Goal: Task Accomplishment & Management: Manage account settings

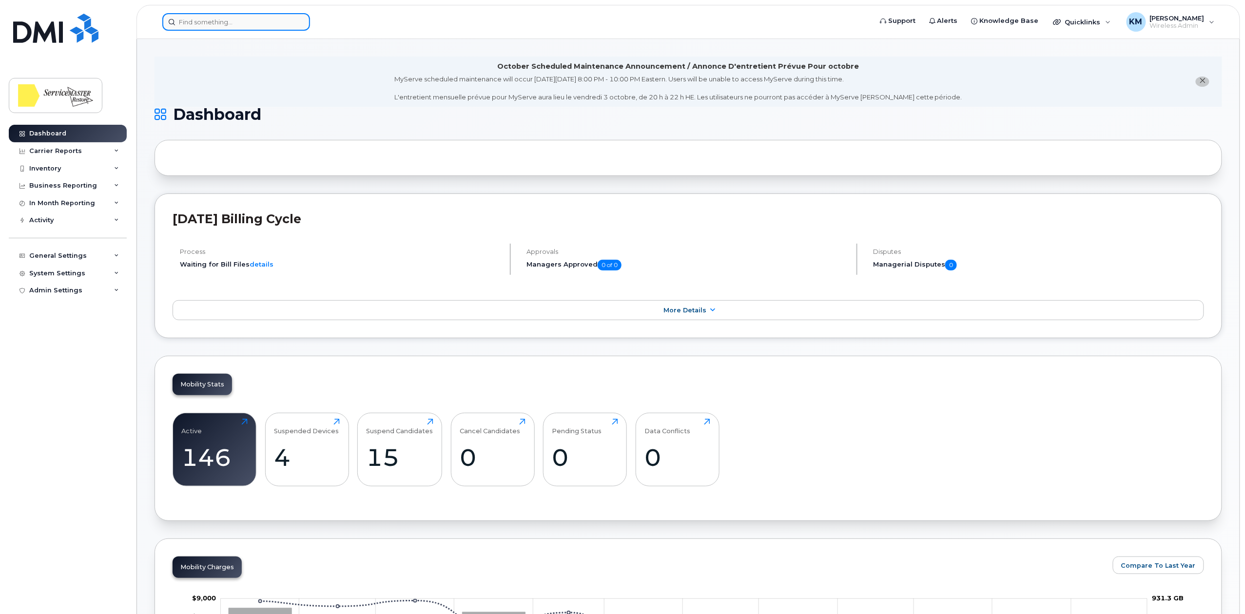
click at [234, 21] on input at bounding box center [236, 22] width 148 height 18
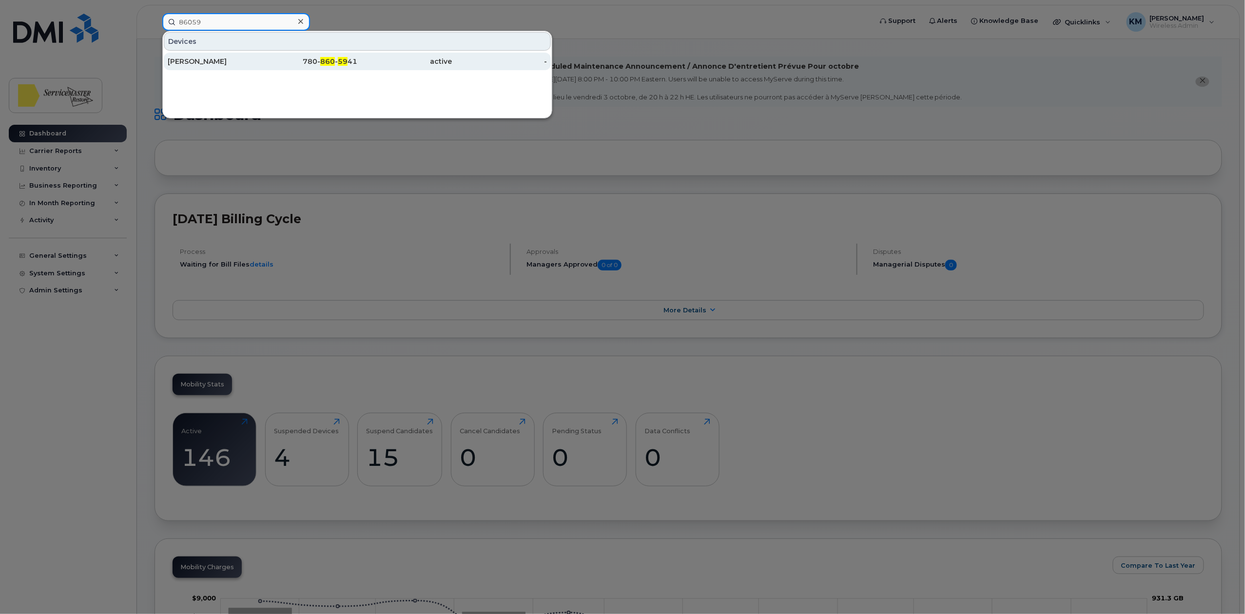
type input "86059"
click at [294, 62] on div "780- 860 - 59 41" at bounding box center [310, 62] width 95 height 10
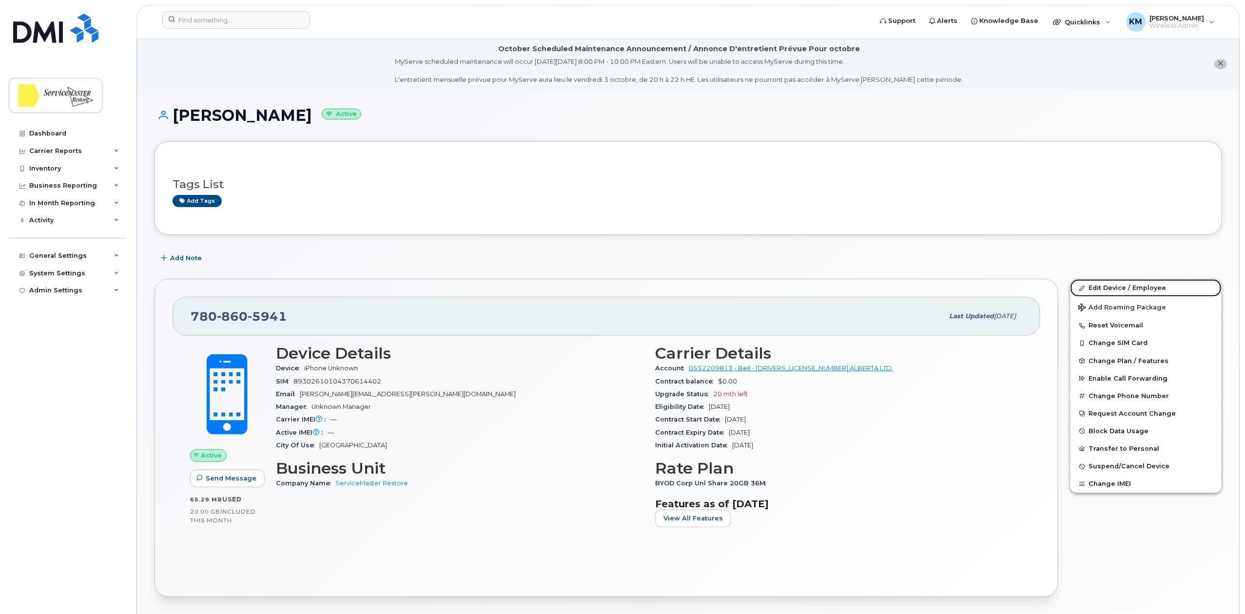
drag, startPoint x: 1138, startPoint y: 291, endPoint x: 887, endPoint y: 231, distance: 257.8
click at [1138, 291] on link "Edit Device / Employee" at bounding box center [1146, 288] width 151 height 18
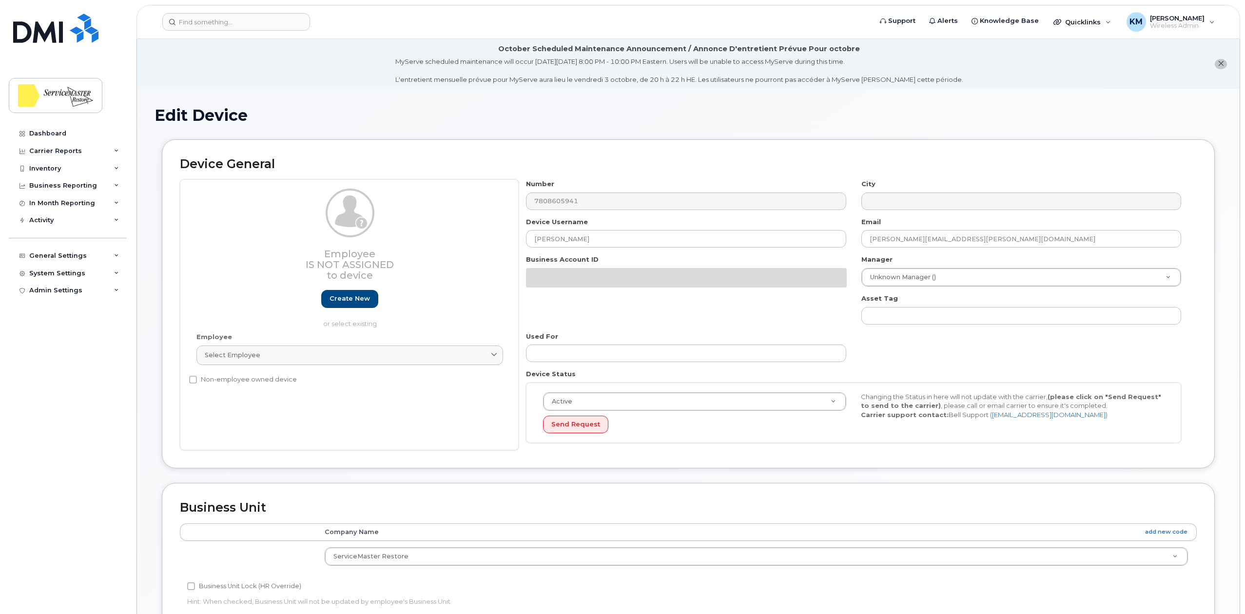
select select "33422189"
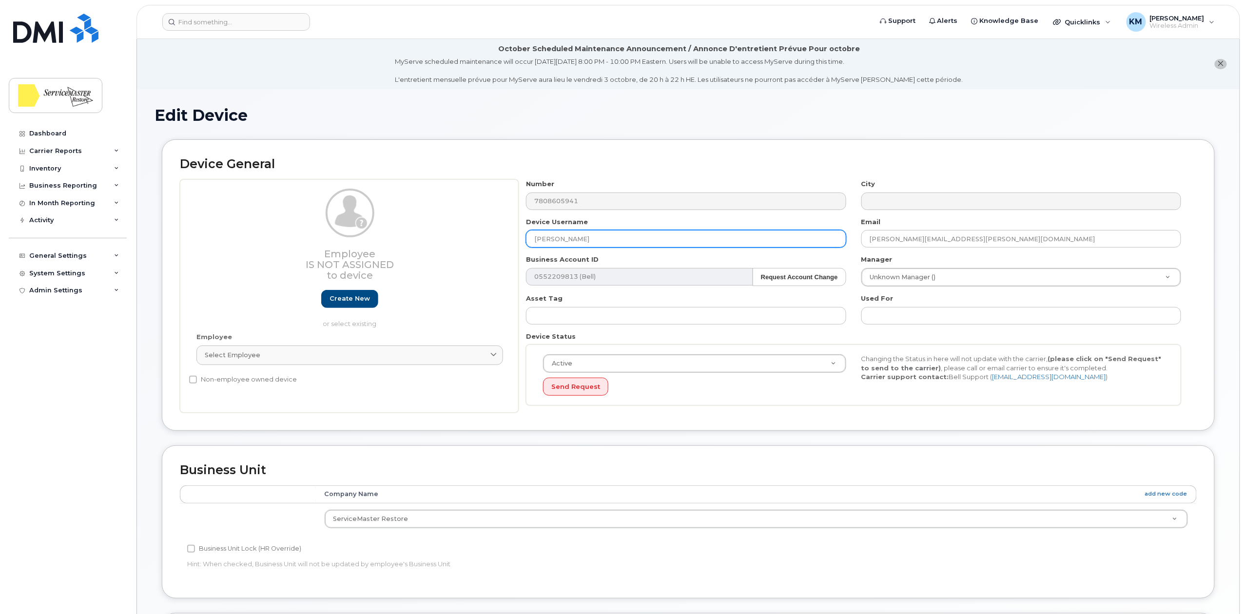
drag, startPoint x: 609, startPoint y: 234, endPoint x: 480, endPoint y: 238, distance: 129.3
click at [480, 238] on div "Employee Is not assigned to device Create new or select existing Employee Selec…" at bounding box center [688, 296] width 1017 height 234
click at [572, 237] on input "Maynard" at bounding box center [686, 239] width 320 height 18
type input "Maynard Basilides"
drag, startPoint x: 983, startPoint y: 242, endPoint x: 769, endPoint y: 238, distance: 214.6
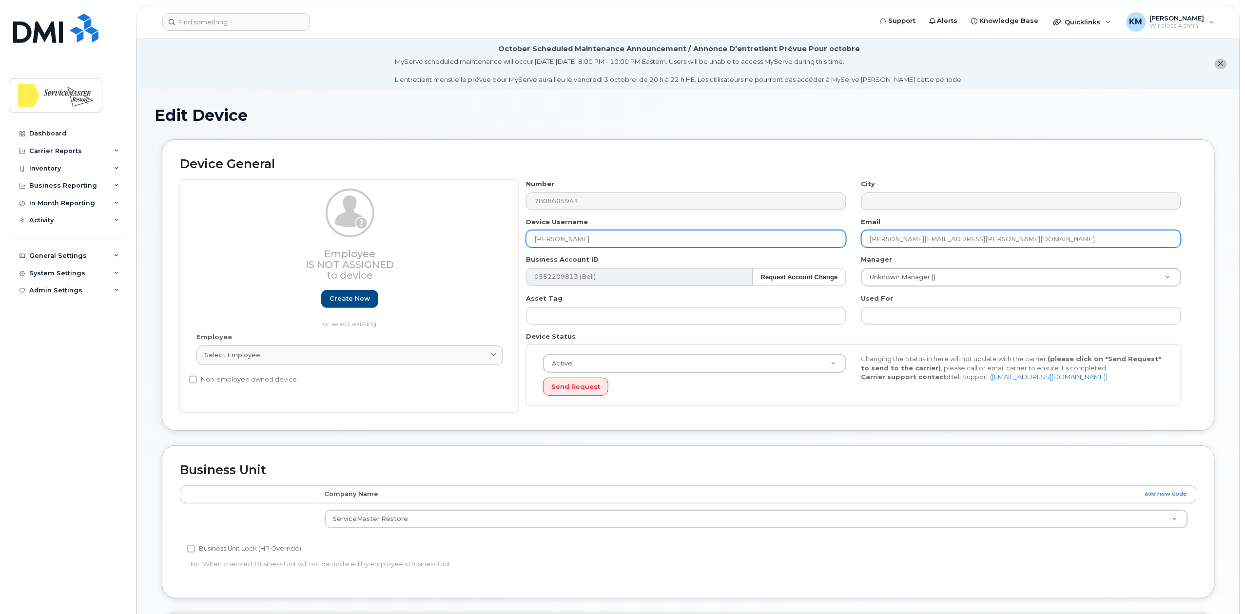
click at [769, 238] on div "Number 7808605941 City Device Username Maynard Basilides Email Nicole.Eisan@sme…" at bounding box center [854, 296] width 670 height 234
paste input "maynard.basilides"
type input "maynard.basilides@smedmonton.ca"
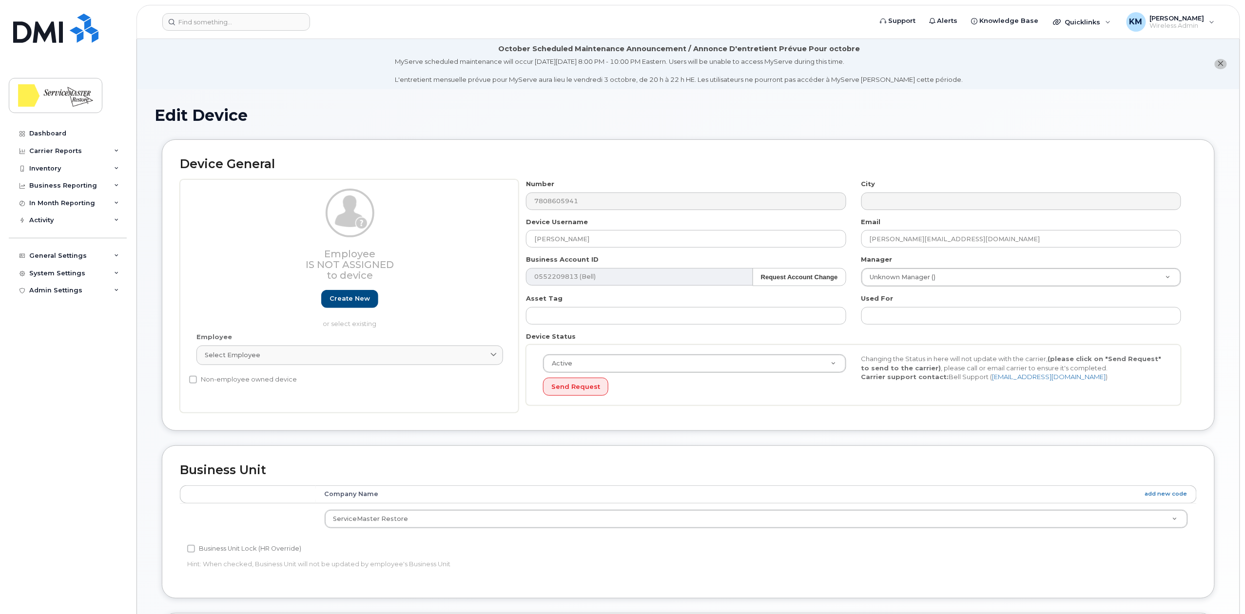
click at [977, 143] on div "Device General Employee Is not assigned to device Create new or select existing…" at bounding box center [688, 285] width 1053 height 292
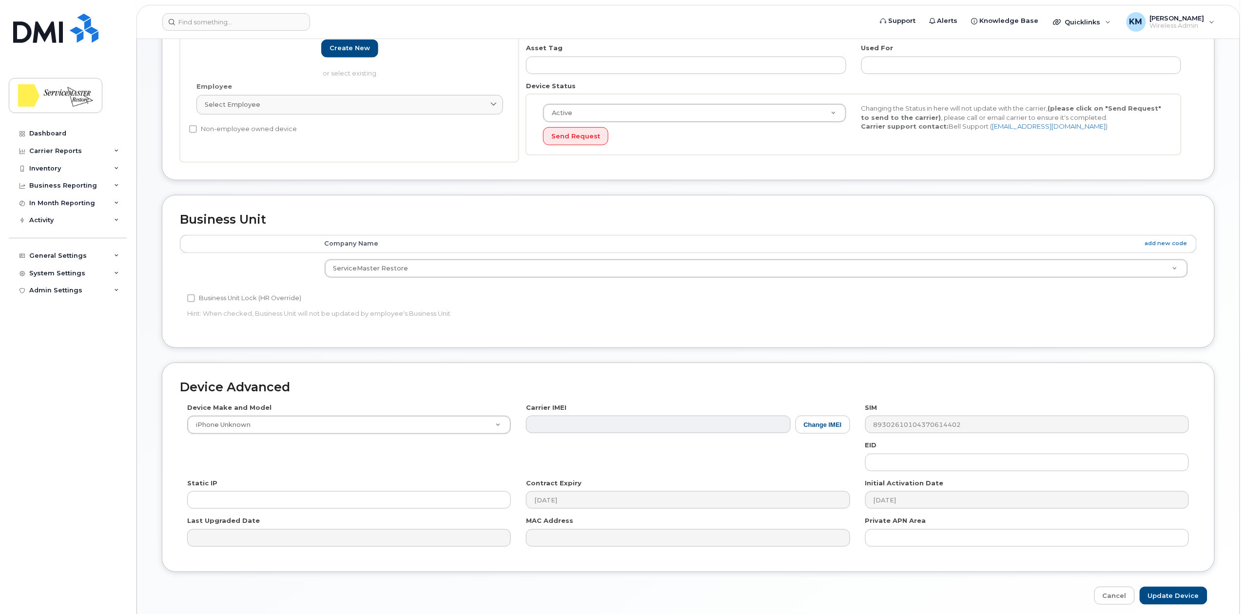
scroll to position [294, 0]
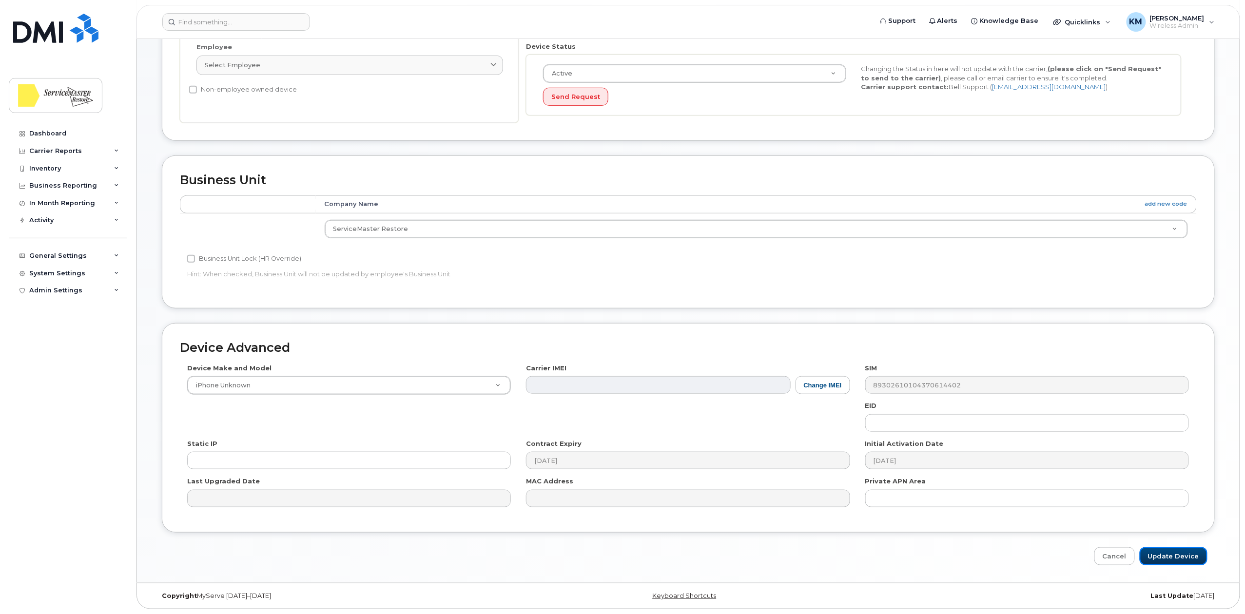
drag, startPoint x: 1178, startPoint y: 561, endPoint x: 965, endPoint y: 404, distance: 264.3
click at [1178, 561] on input "Update Device" at bounding box center [1174, 557] width 68 height 18
type input "Saving..."
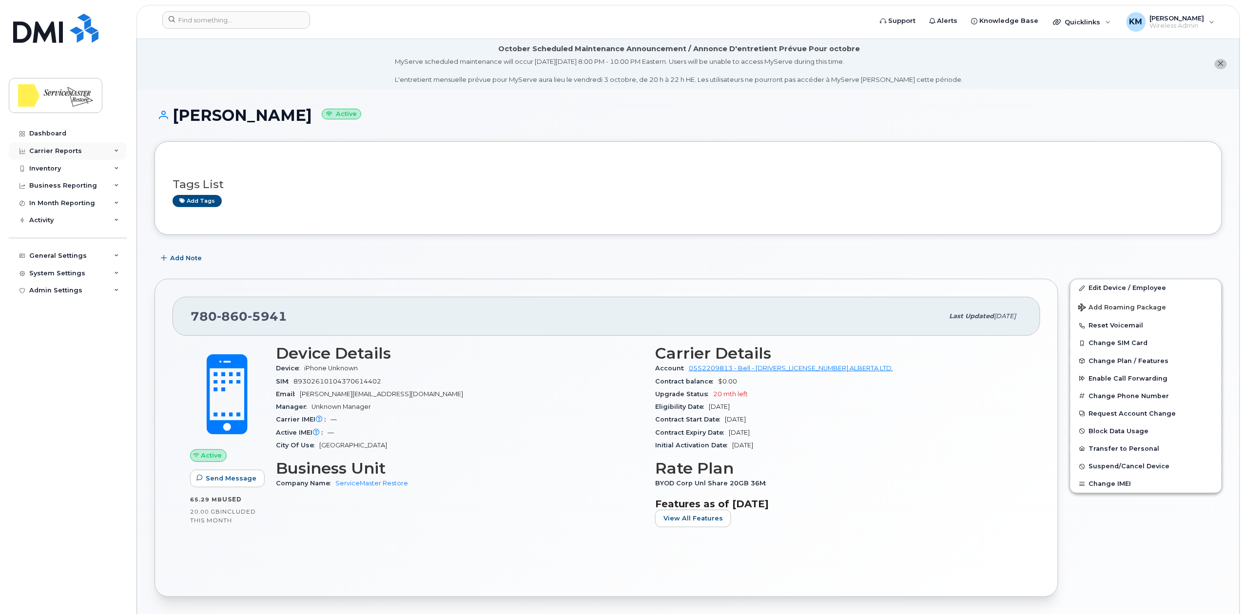
click at [64, 151] on div "Carrier Reports" at bounding box center [55, 151] width 53 height 8
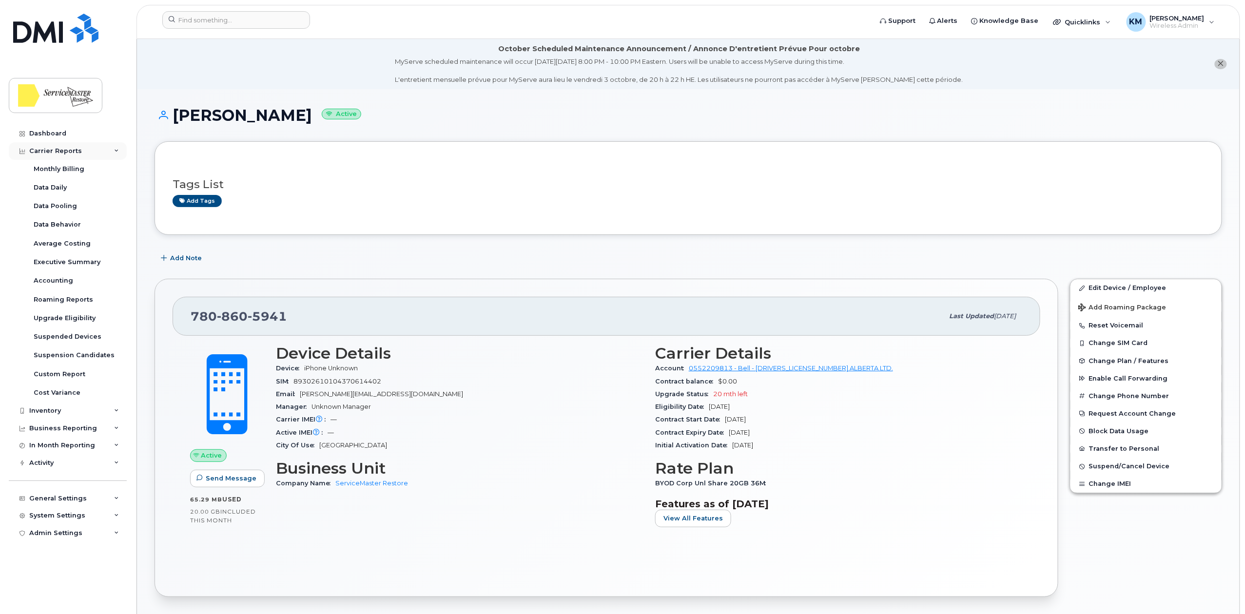
click at [71, 143] on div "Carrier Reports" at bounding box center [68, 151] width 118 height 18
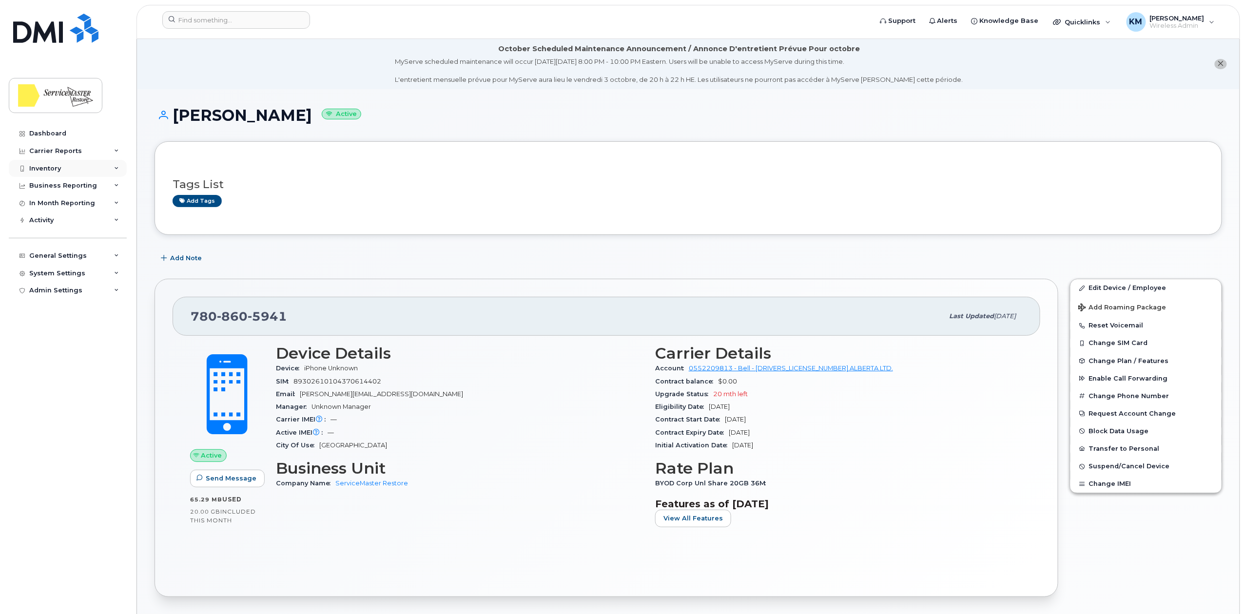
click at [71, 168] on div "Inventory" at bounding box center [68, 169] width 118 height 18
click at [69, 187] on div "Mobility Devices" at bounding box center [61, 186] width 55 height 9
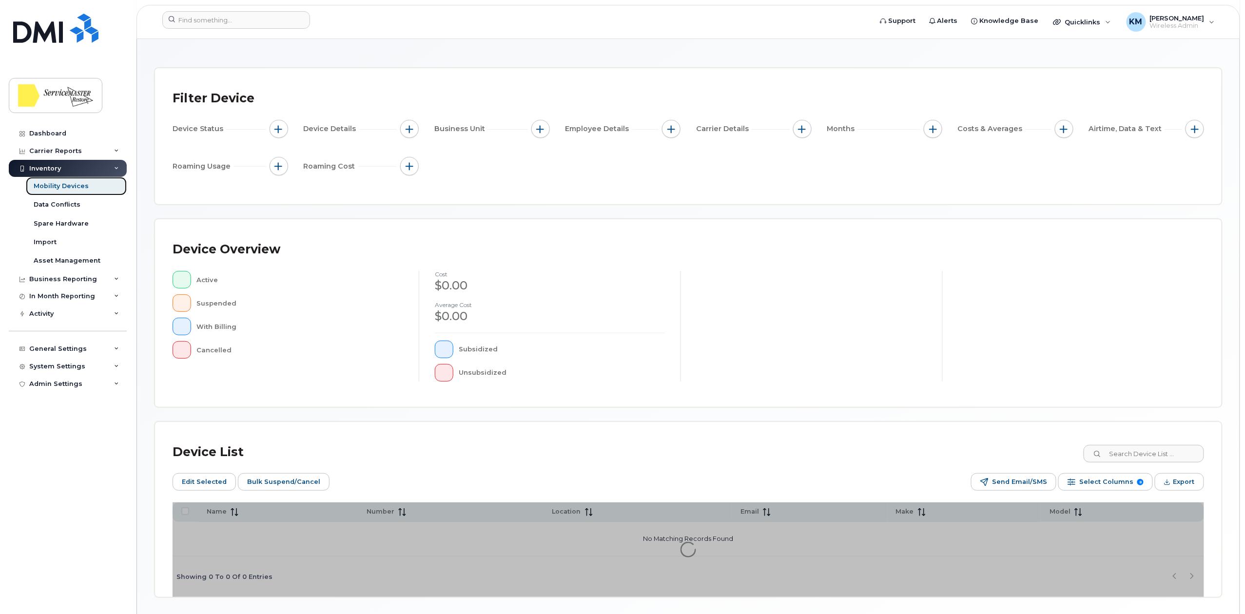
scroll to position [65, 0]
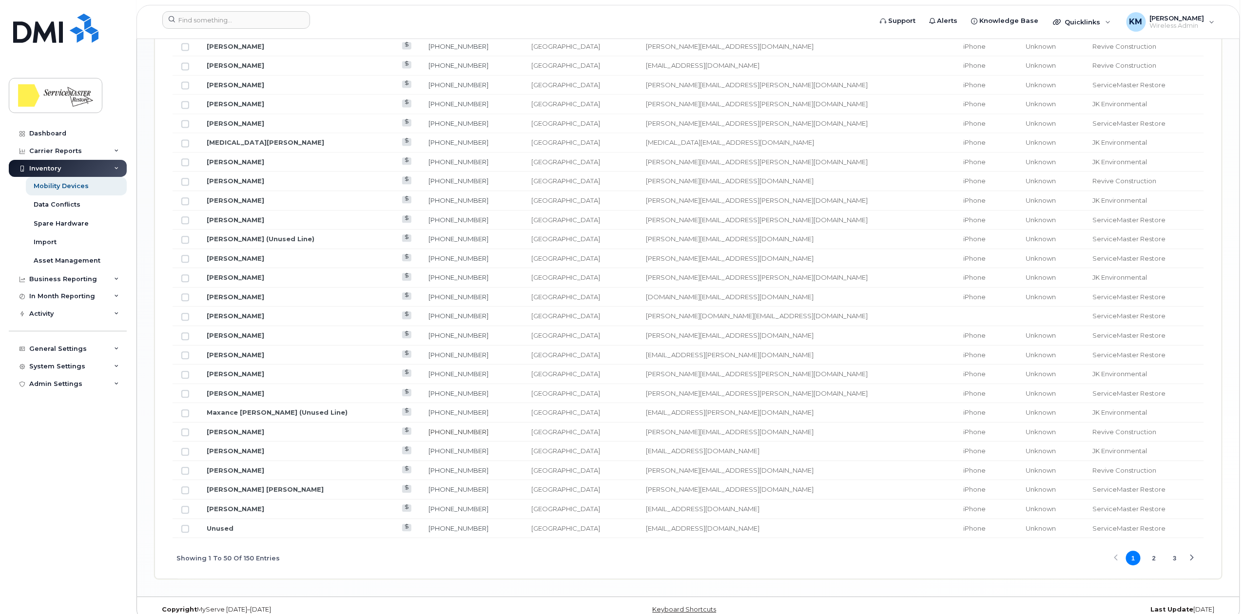
scroll to position [1038, 0]
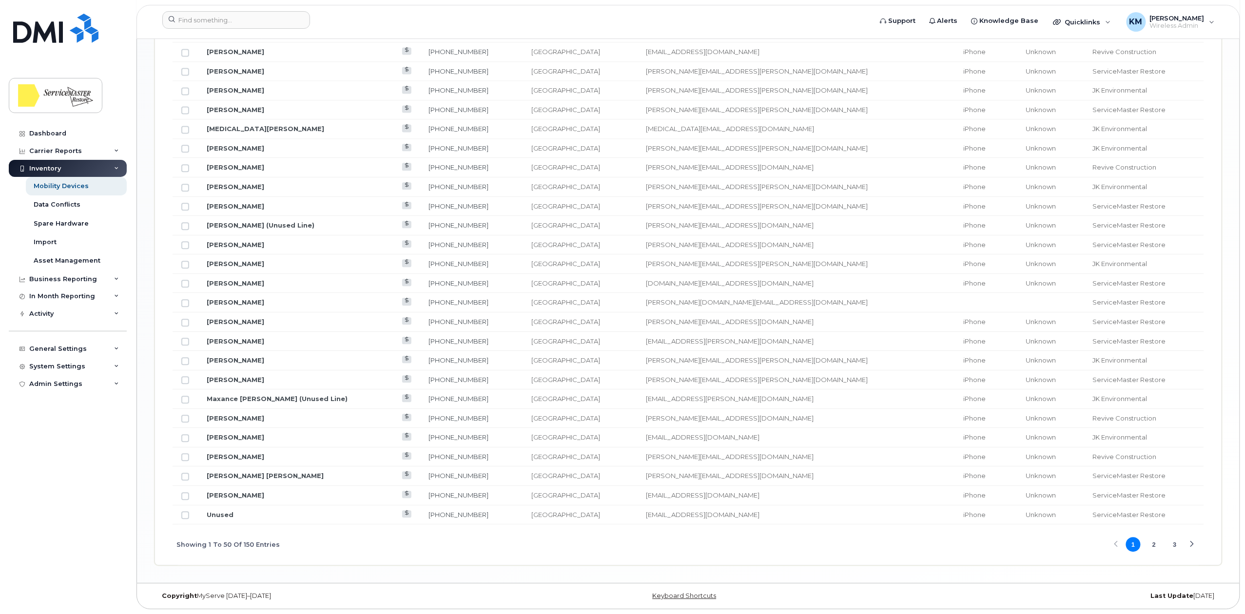
drag, startPoint x: 1150, startPoint y: 545, endPoint x: 1047, endPoint y: 548, distance: 102.4
click at [1150, 545] on button "2" at bounding box center [1154, 544] width 15 height 15
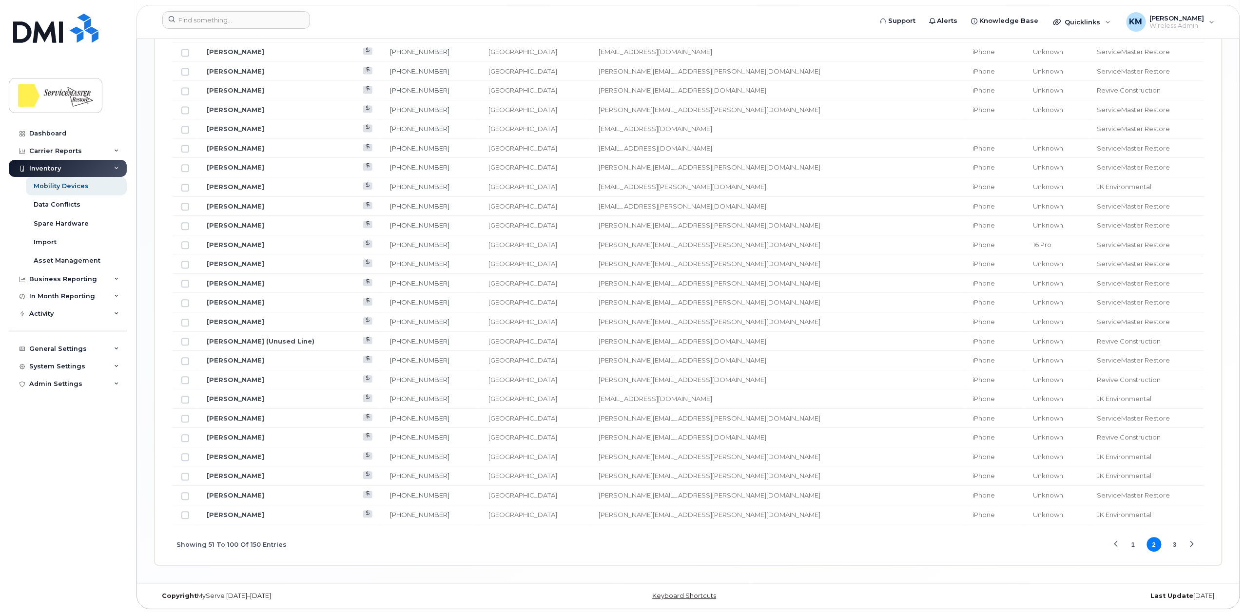
click at [1136, 546] on button "1" at bounding box center [1133, 544] width 15 height 15
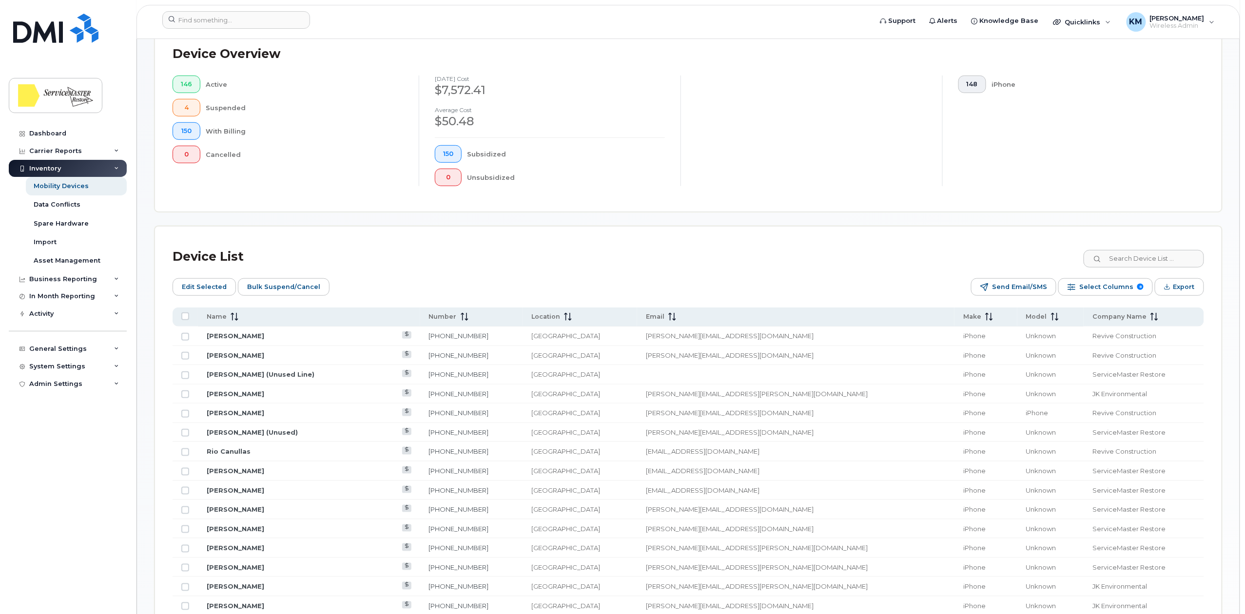
scroll to position [258, 0]
click at [1099, 285] on span "Select Columns" at bounding box center [1106, 291] width 54 height 15
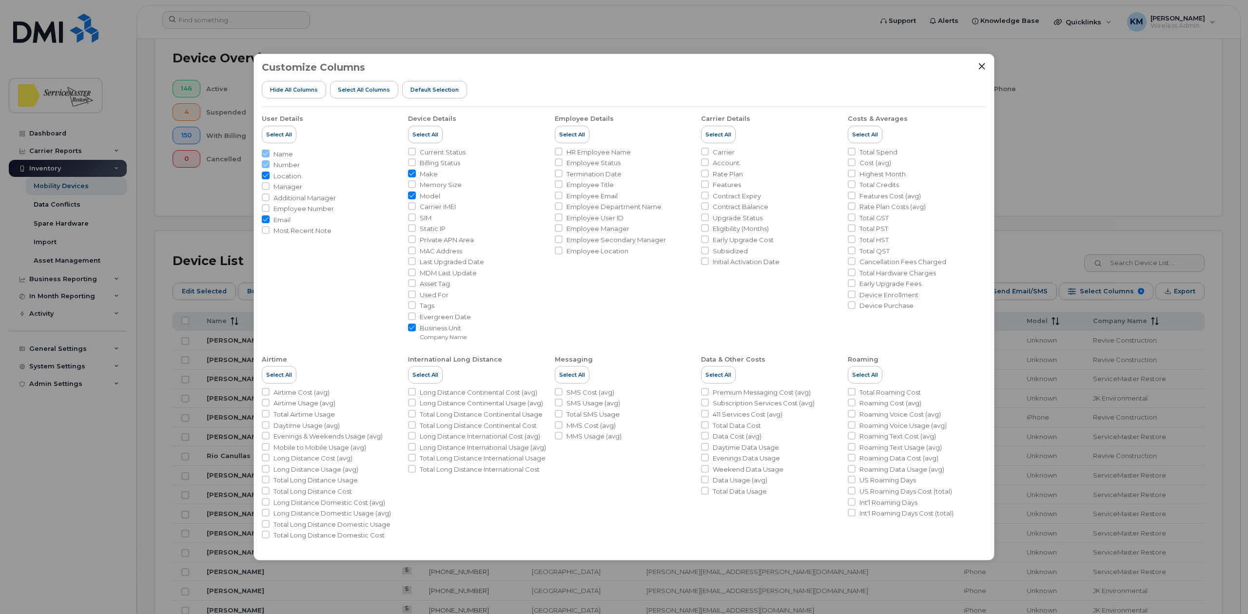
click at [1077, 233] on div "Customize Columns Hide All Columns Select all Columns Default Selection User De…" at bounding box center [624, 307] width 1248 height 614
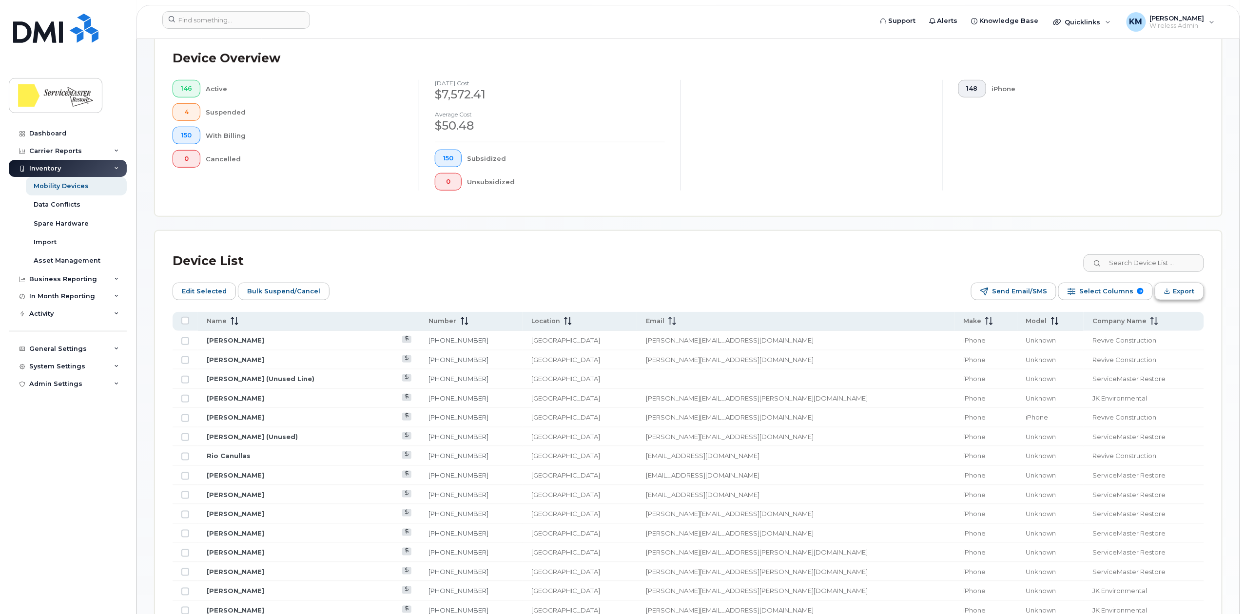
click at [1188, 297] on span "Export" at bounding box center [1184, 291] width 21 height 15
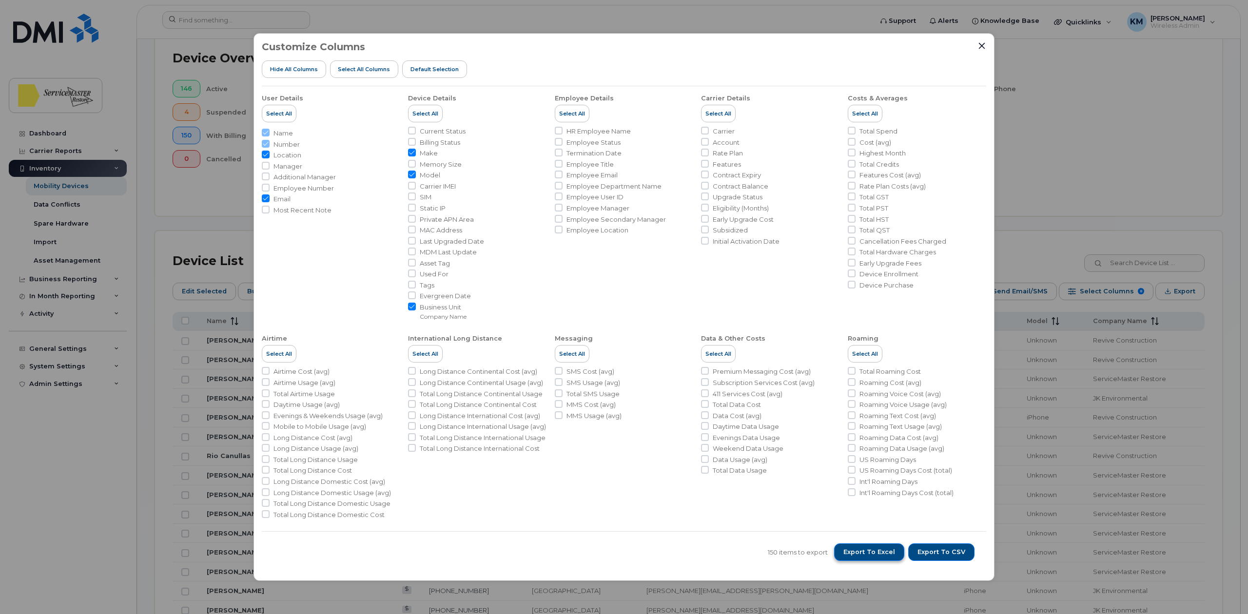
click at [870, 554] on span "Export to Excel" at bounding box center [870, 552] width 52 height 9
click at [980, 49] on icon "Close" at bounding box center [982, 46] width 8 height 8
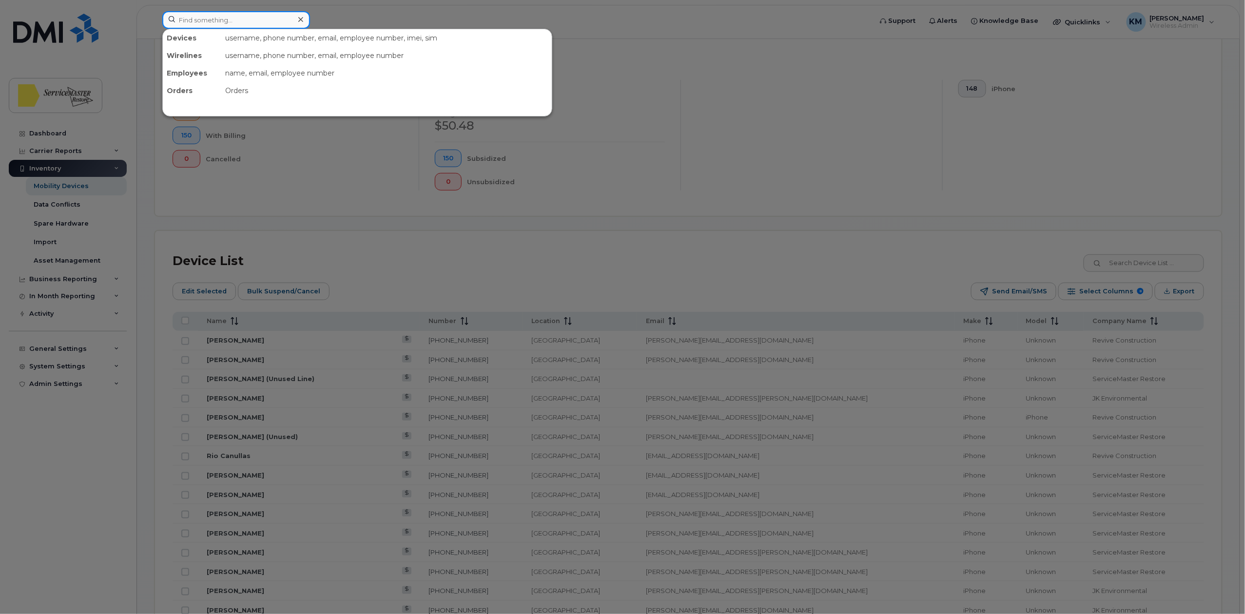
click at [260, 15] on input at bounding box center [236, 20] width 148 height 18
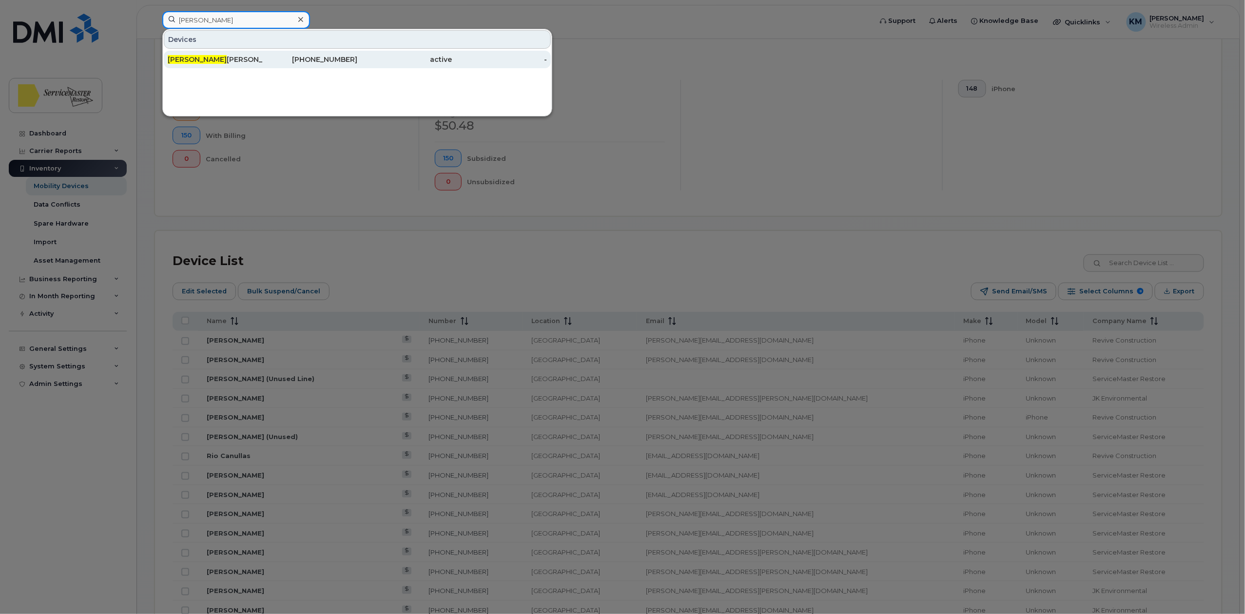
type input "riley"
drag, startPoint x: 229, startPoint y: 62, endPoint x: 275, endPoint y: 166, distance: 113.3
click at [229, 62] on div "Riley Moir (Unused Line)" at bounding box center [215, 60] width 95 height 10
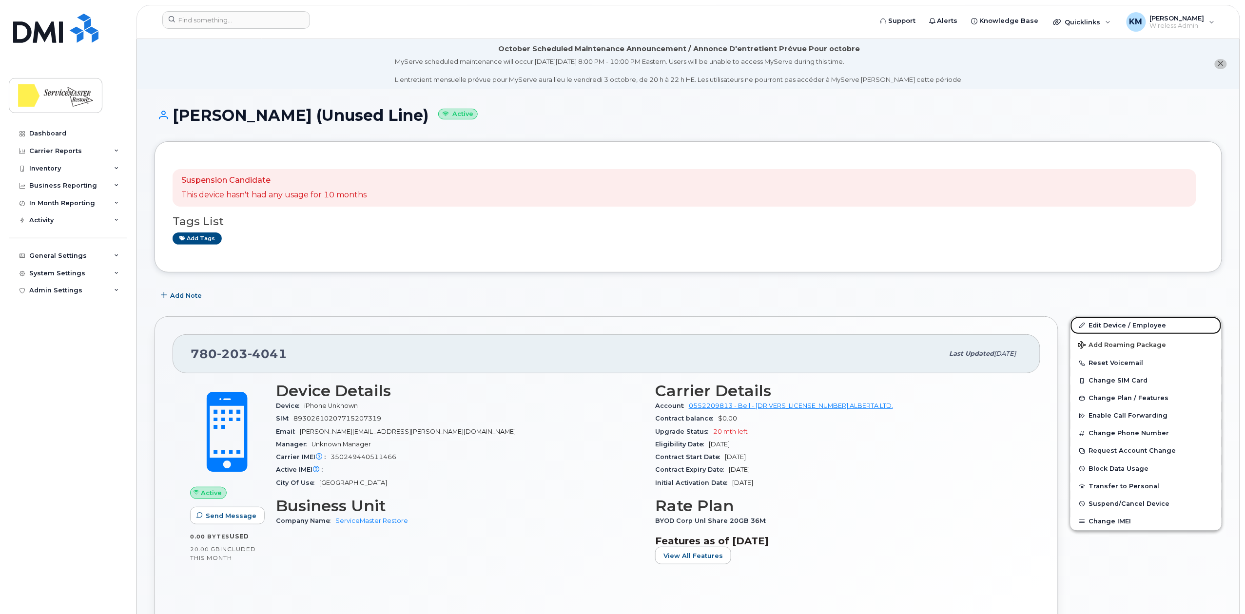
drag, startPoint x: 1127, startPoint y: 327, endPoint x: 870, endPoint y: 287, distance: 260.5
click at [455, 215] on link "Edit Device / Employee" at bounding box center [1146, 326] width 151 height 18
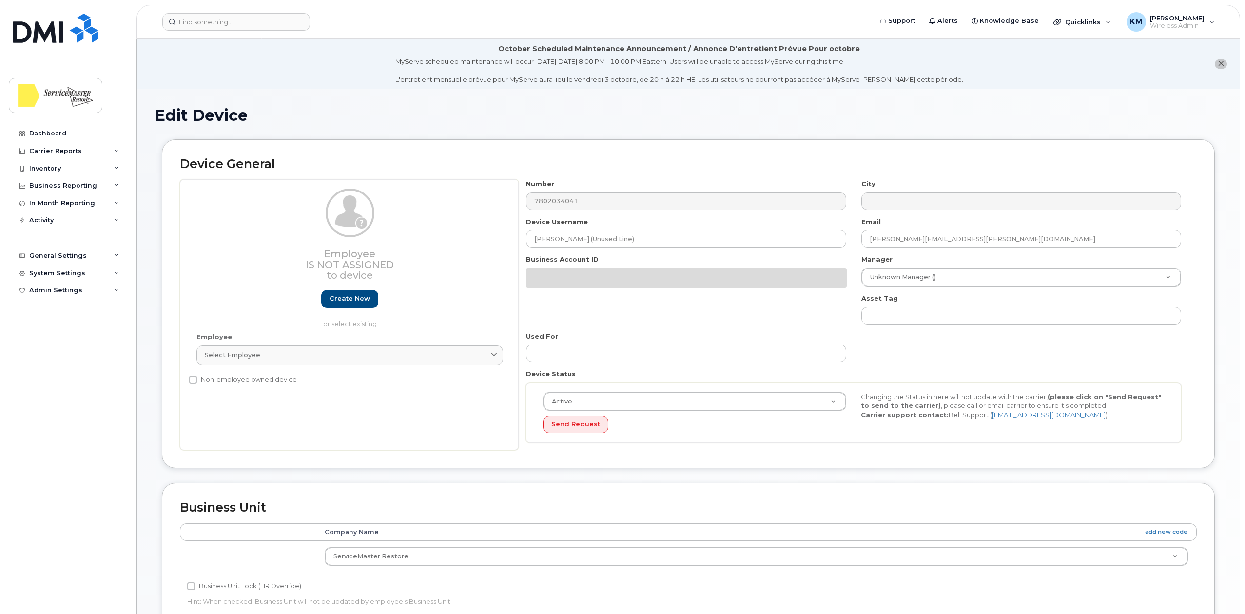
select select "33422189"
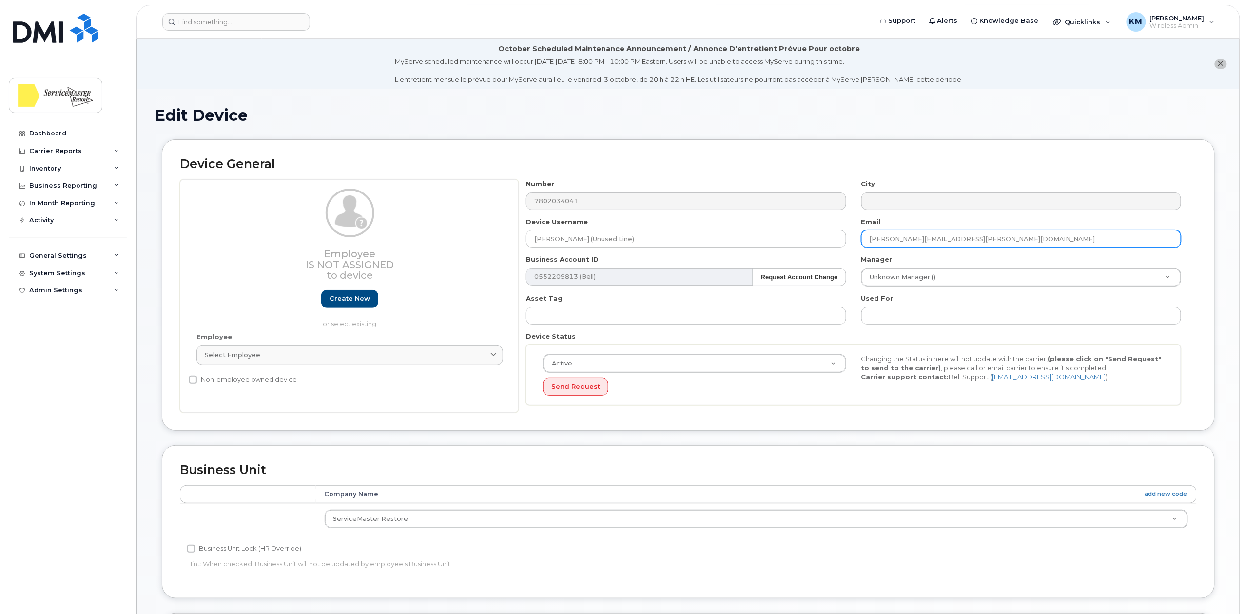
drag, startPoint x: 966, startPoint y: 240, endPoint x: 864, endPoint y: 245, distance: 101.5
click at [864, 245] on input "[PERSON_NAME][EMAIL_ADDRESS][PERSON_NAME][DOMAIN_NAME]" at bounding box center [1022, 239] width 320 height 18
paste input "[PERSON_NAME].[PERSON_NAME]"
type input "[PERSON_NAME][EMAIL_ADDRESS][PERSON_NAME][DOMAIN_NAME]"
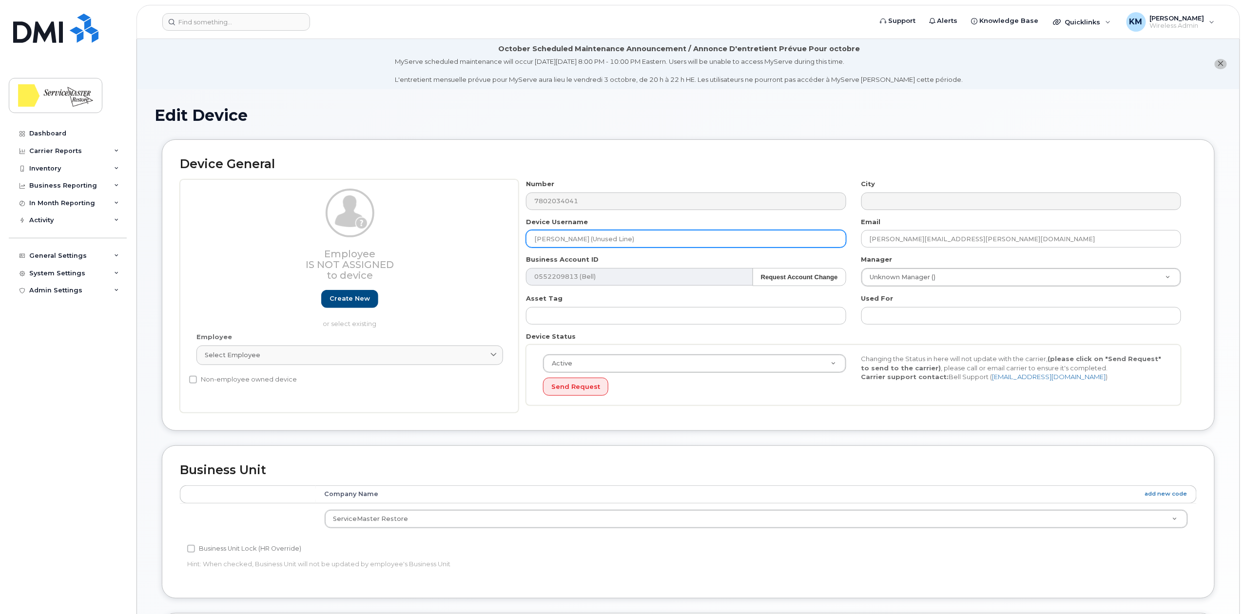
drag, startPoint x: 649, startPoint y: 242, endPoint x: 587, endPoint y: 245, distance: 62.5
click at [587, 245] on input "[PERSON_NAME] (Unused Line)" at bounding box center [686, 239] width 320 height 18
click at [637, 244] on input "Riley Moir (Unused Line)" at bounding box center [686, 239] width 320 height 18
drag, startPoint x: 591, startPoint y: 238, endPoint x: 493, endPoint y: 240, distance: 98.0
click at [493, 240] on div "Employee Is not assigned to device Create new or select existing Employee Selec…" at bounding box center [688, 296] width 1017 height 234
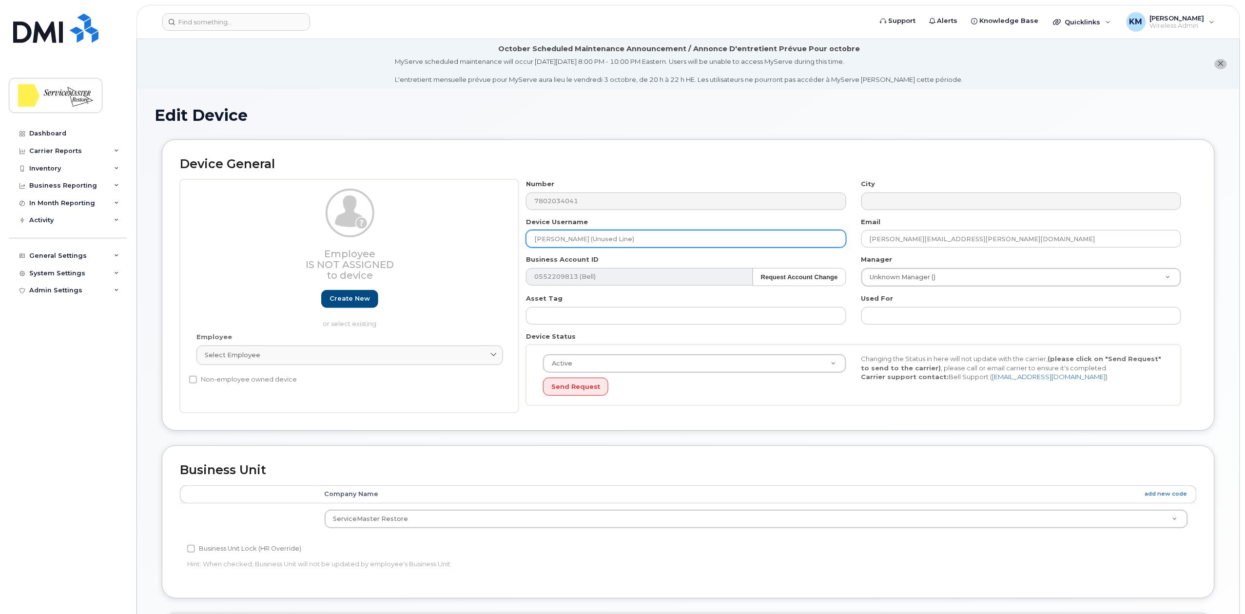
paste input "dustin.aguilar@smedmonton.ca"
click at [560, 239] on input "dustin.aguilar" at bounding box center [686, 239] width 320 height 18
click at [538, 242] on input "dustin Aguilar" at bounding box center [686, 239] width 320 height 18
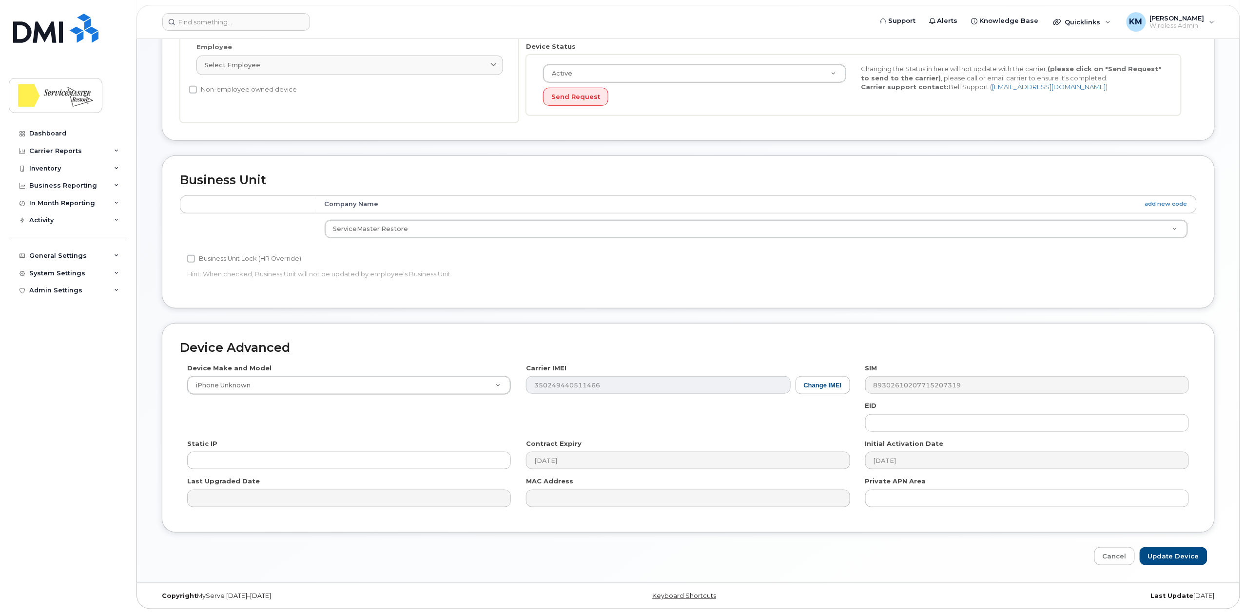
scroll to position [294, 0]
type input "Dustin Aguilar"
drag, startPoint x: 1166, startPoint y: 552, endPoint x: 1165, endPoint y: 494, distance: 58.0
click at [1166, 552] on input "Update Device" at bounding box center [1174, 557] width 68 height 18
type input "Saving..."
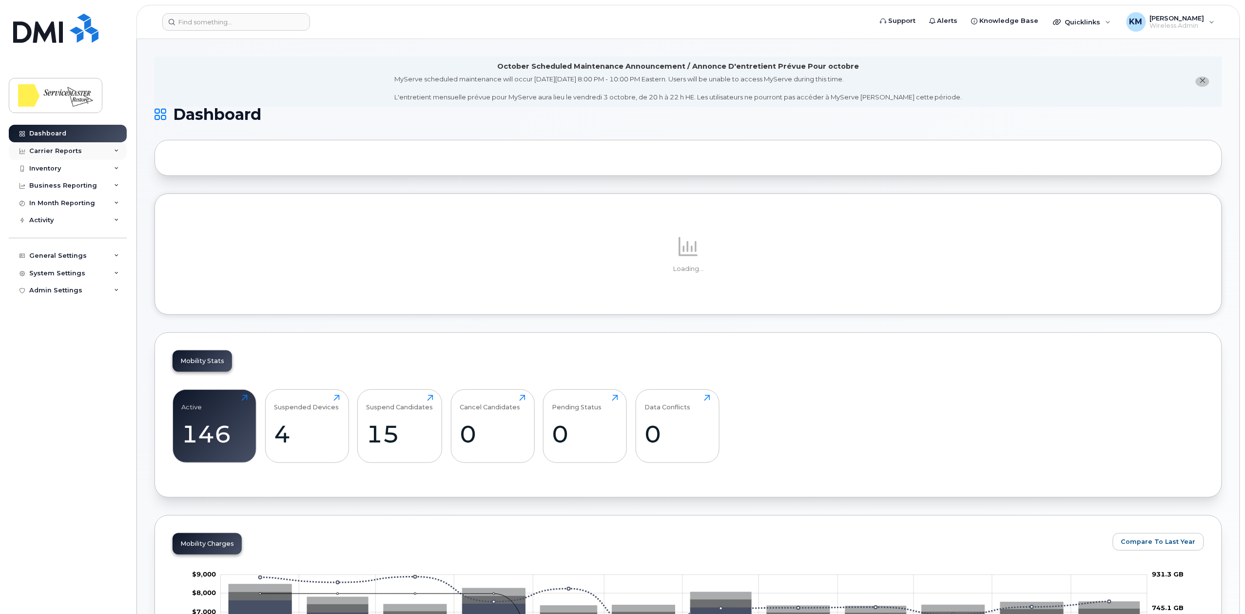
click at [82, 155] on div "Carrier Reports" at bounding box center [68, 151] width 118 height 18
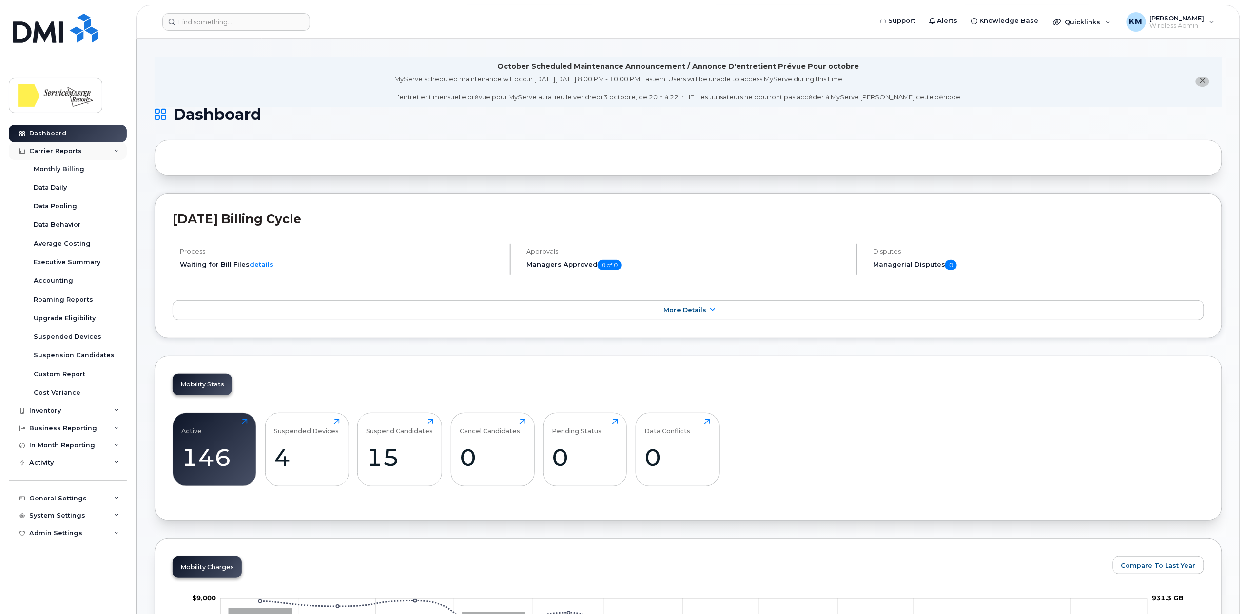
click at [78, 149] on div "Carrier Reports" at bounding box center [68, 151] width 118 height 18
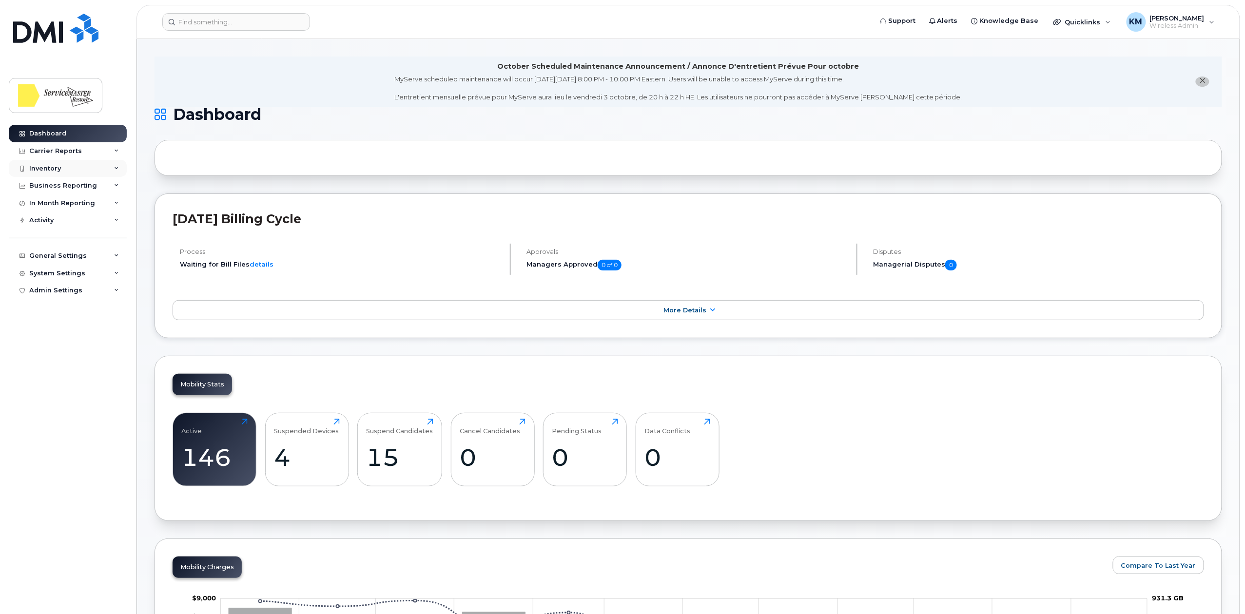
click at [69, 168] on div "Inventory" at bounding box center [68, 169] width 118 height 18
click at [74, 186] on div "Mobility Devices" at bounding box center [61, 186] width 55 height 9
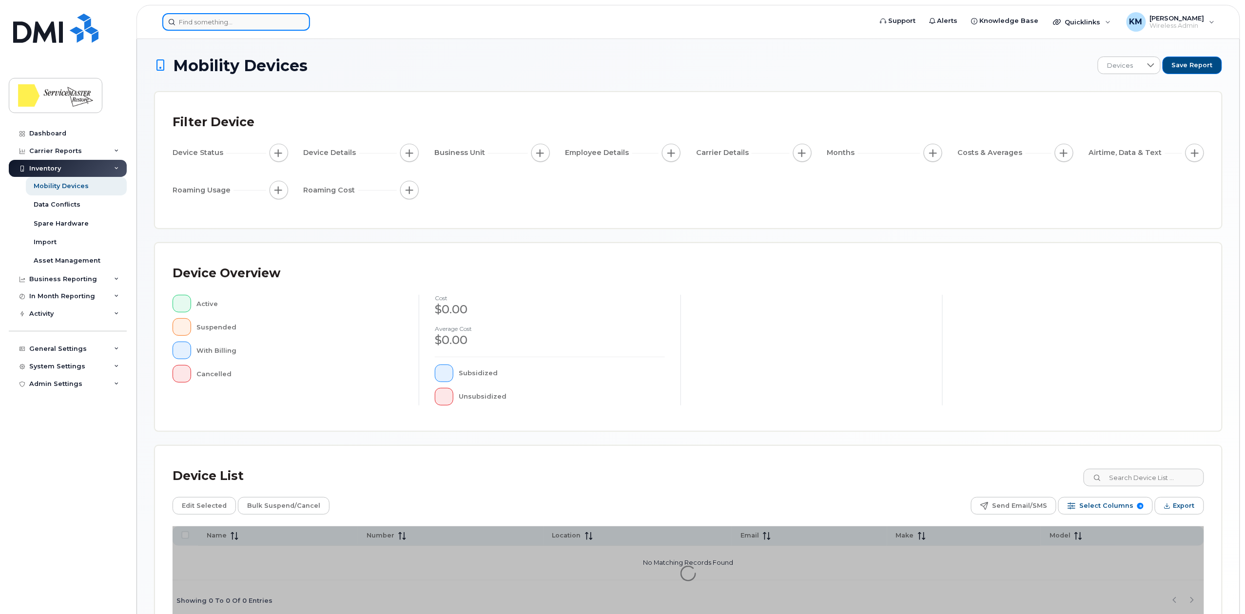
click at [192, 20] on input at bounding box center [236, 22] width 148 height 18
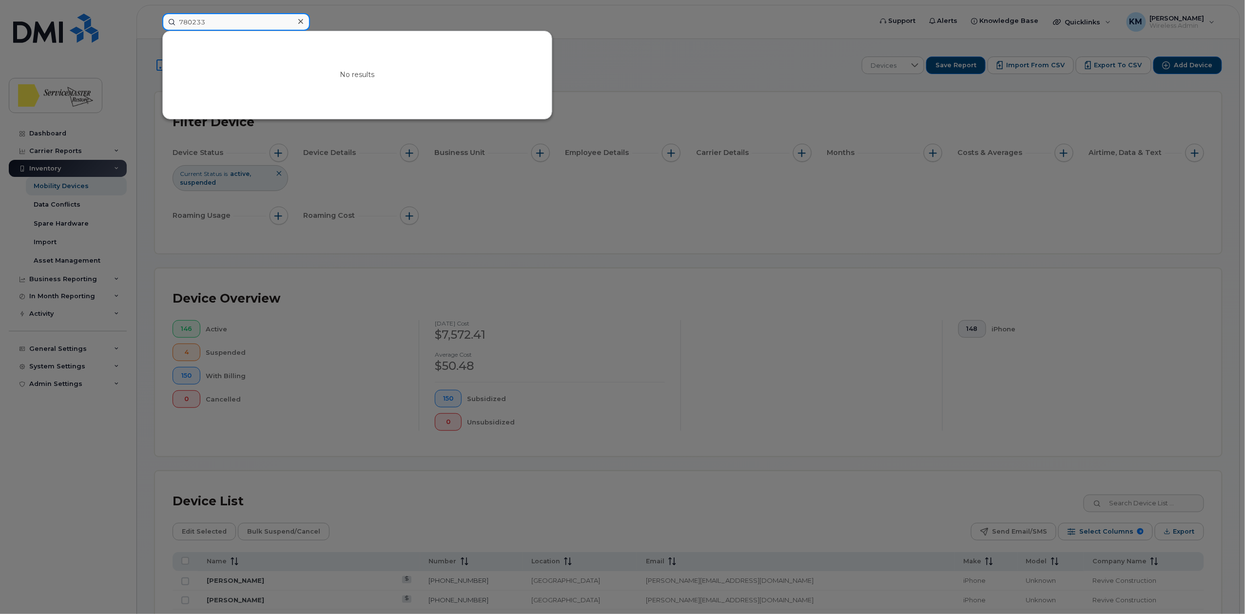
drag, startPoint x: 231, startPoint y: 22, endPoint x: 173, endPoint y: 22, distance: 58.0
click at [173, 22] on input "780233" at bounding box center [236, 22] width 148 height 18
drag, startPoint x: 213, startPoint y: 20, endPoint x: 177, endPoint y: 23, distance: 36.3
click at [177, 23] on input "2330448" at bounding box center [236, 22] width 148 height 18
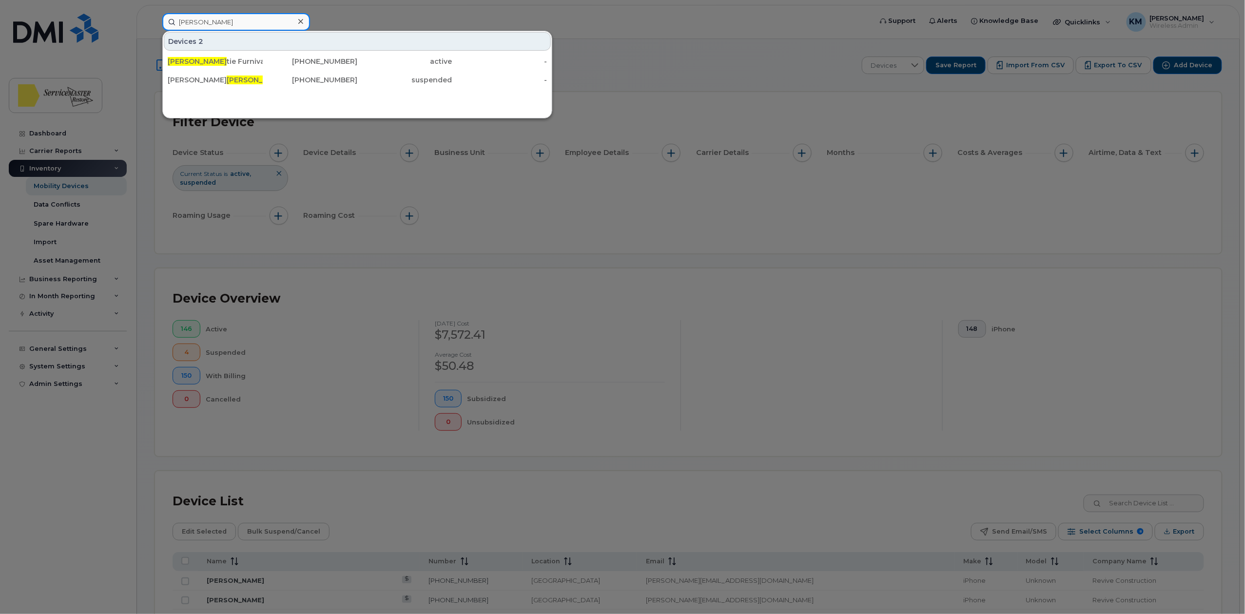
drag, startPoint x: 184, startPoint y: 22, endPoint x: 172, endPoint y: 22, distance: 12.7
click at [172, 22] on input "chris" at bounding box center [236, 22] width 148 height 18
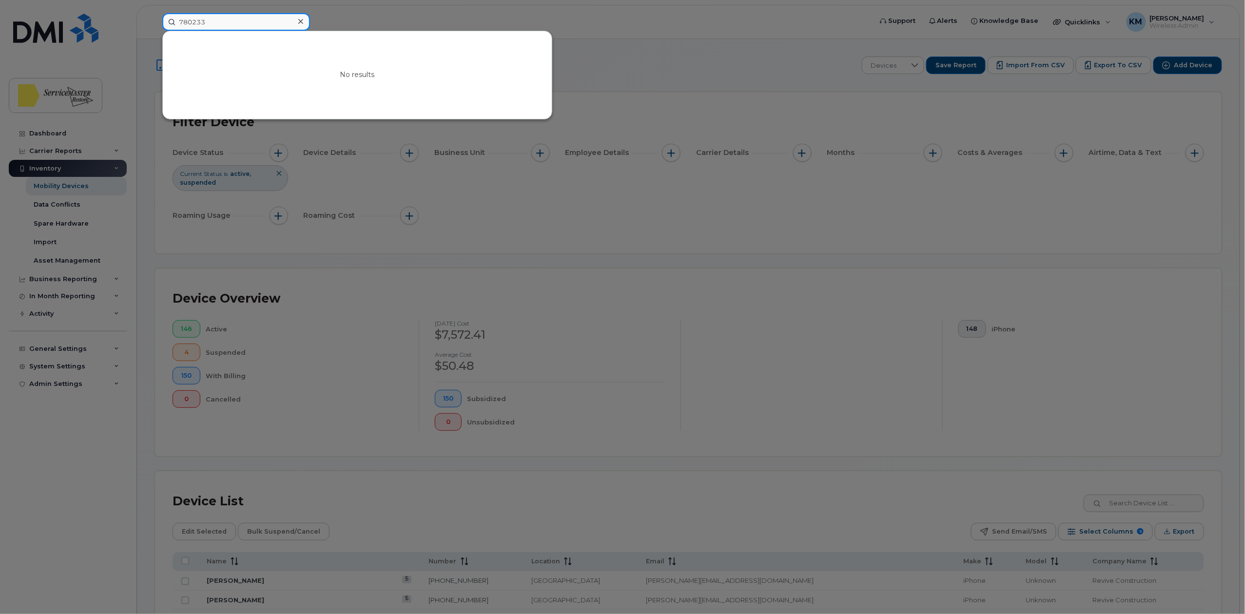
drag, startPoint x: 204, startPoint y: 20, endPoint x: 172, endPoint y: 24, distance: 32.4
click at [172, 24] on input "780233" at bounding box center [236, 22] width 148 height 18
type input "233"
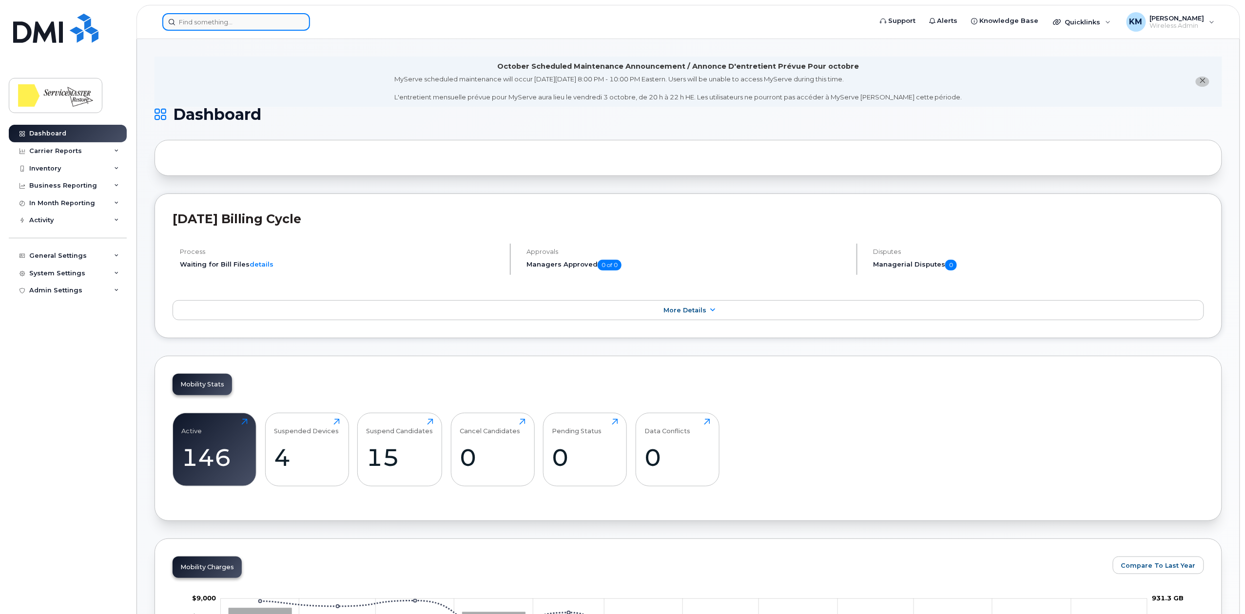
click at [185, 17] on input at bounding box center [236, 22] width 148 height 18
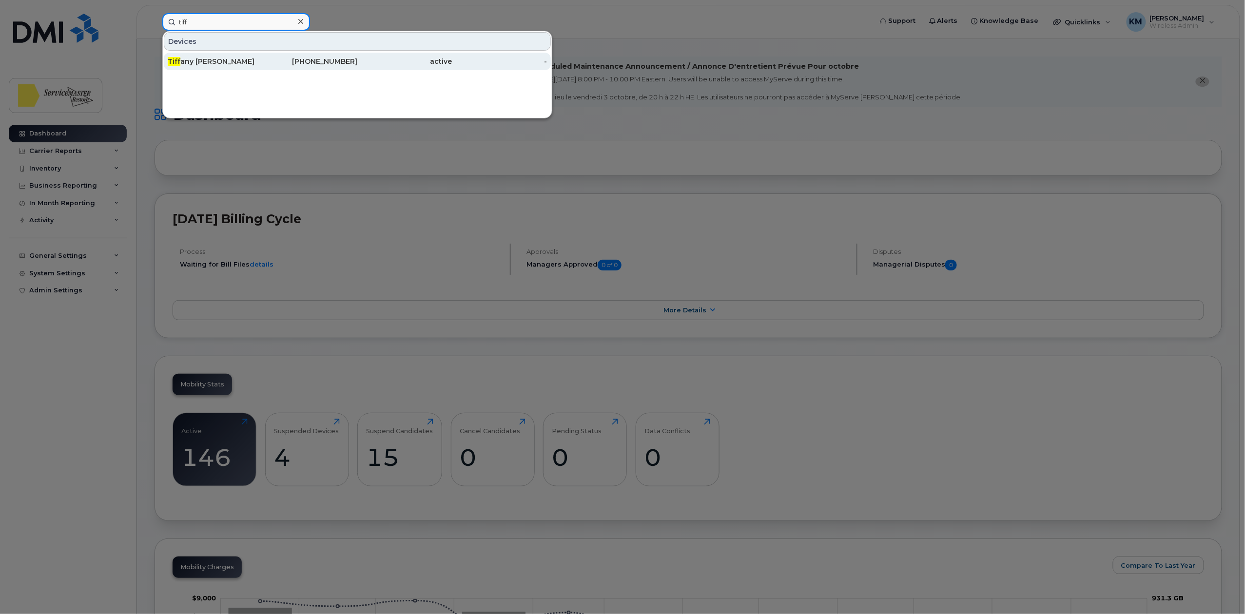
type input "tiff"
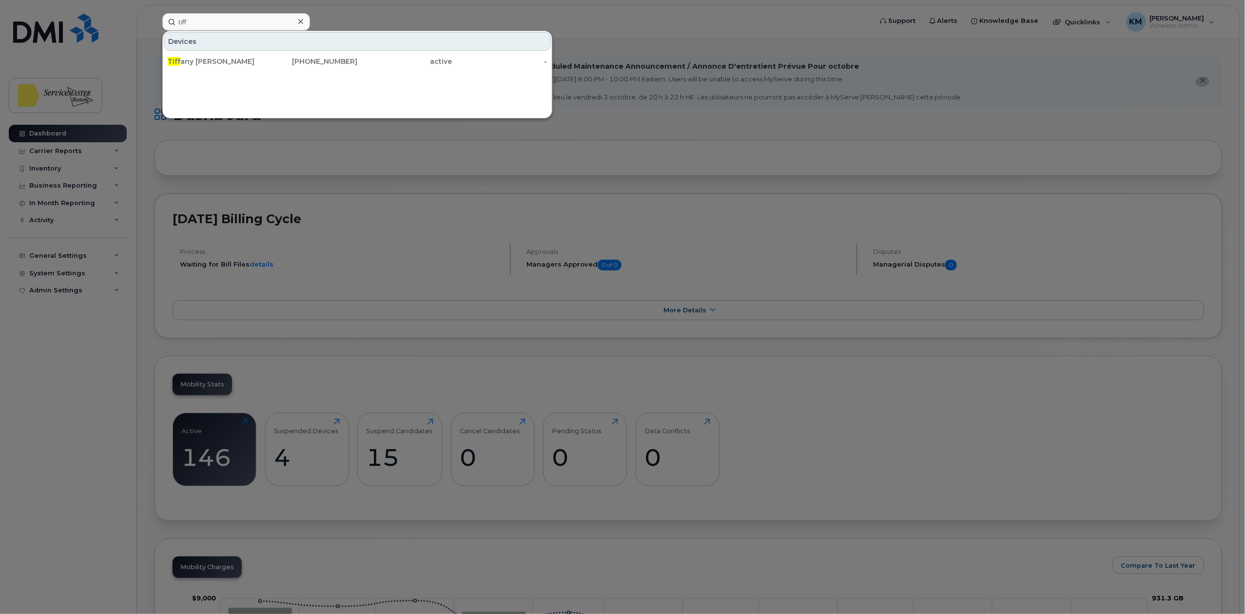
drag, startPoint x: 239, startPoint y: 61, endPoint x: 219, endPoint y: 86, distance: 32.0
click at [239, 61] on div "Tiff any [PERSON_NAME]" at bounding box center [215, 62] width 95 height 10
